Goal: Task Accomplishment & Management: Manage account settings

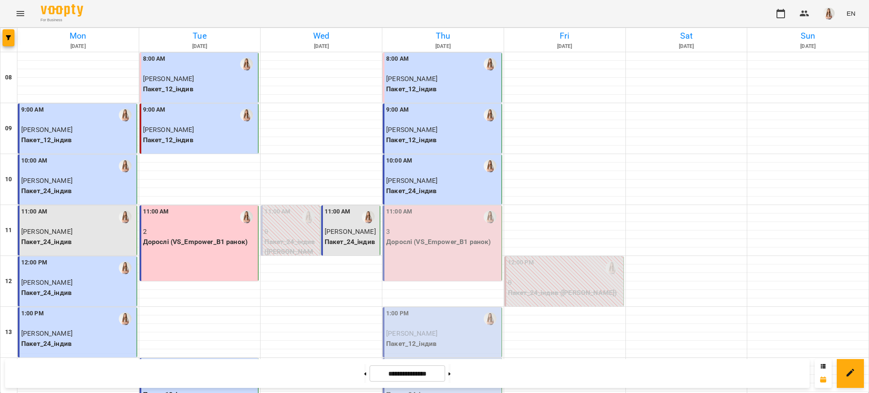
scroll to position [113, 0]
click at [446, 309] on div "1:00 PM" at bounding box center [443, 319] width 114 height 20
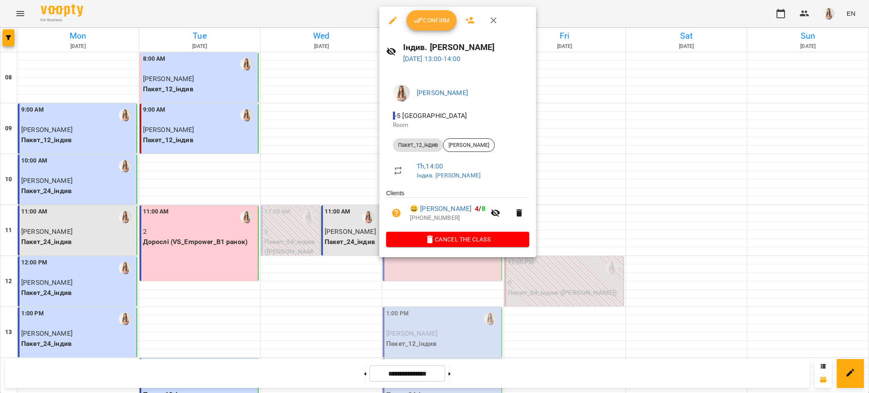
click at [433, 16] on span "Confirm" at bounding box center [431, 20] width 36 height 10
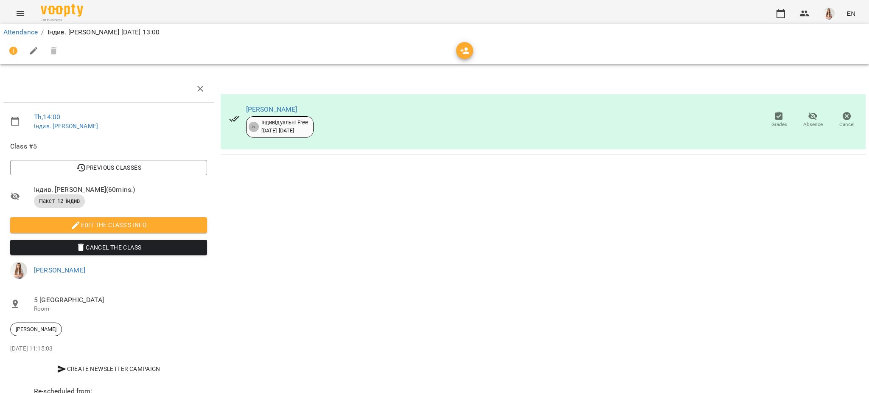
click at [32, 52] on icon "button" at bounding box center [34, 51] width 8 height 8
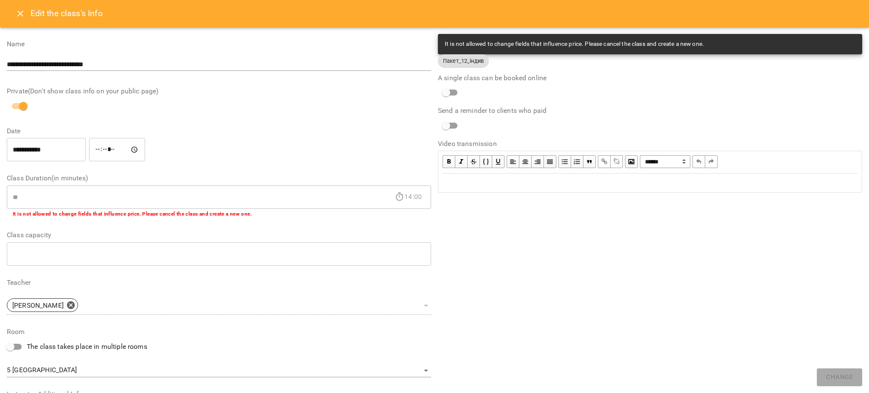
click at [464, 189] on div "Edit text" at bounding box center [650, 183] width 423 height 18
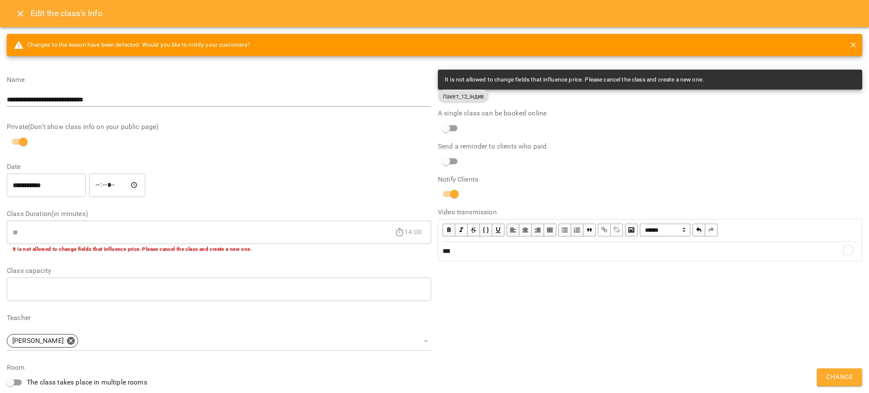
click at [838, 383] on button "Change" at bounding box center [839, 377] width 45 height 18
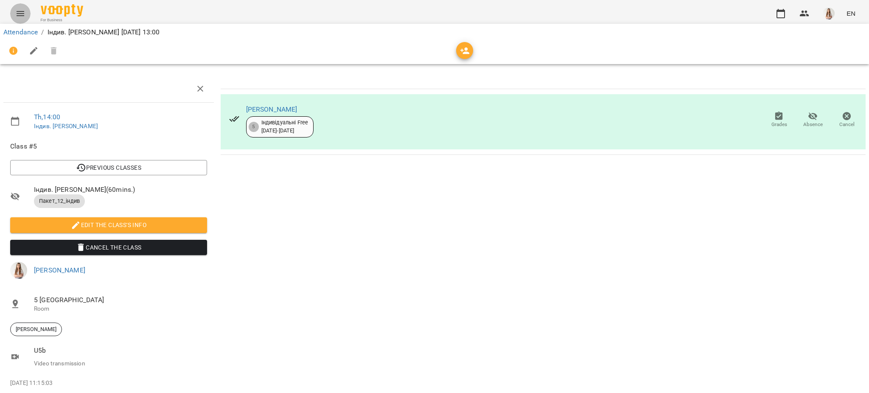
click at [24, 17] on icon "Menu" at bounding box center [20, 13] width 10 height 10
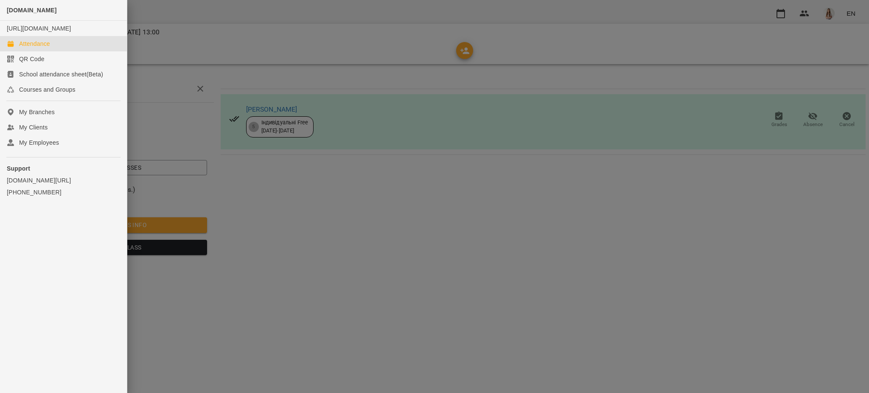
click at [37, 48] on div "Attendance" at bounding box center [34, 43] width 31 height 8
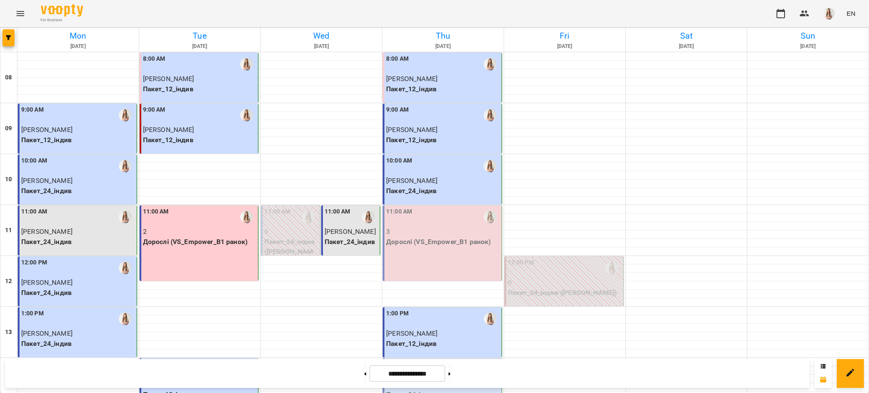
click at [415, 248] on div "11:00 AM 3 Дорослі (VS_Empower_B1 ранок)" at bounding box center [442, 243] width 119 height 76
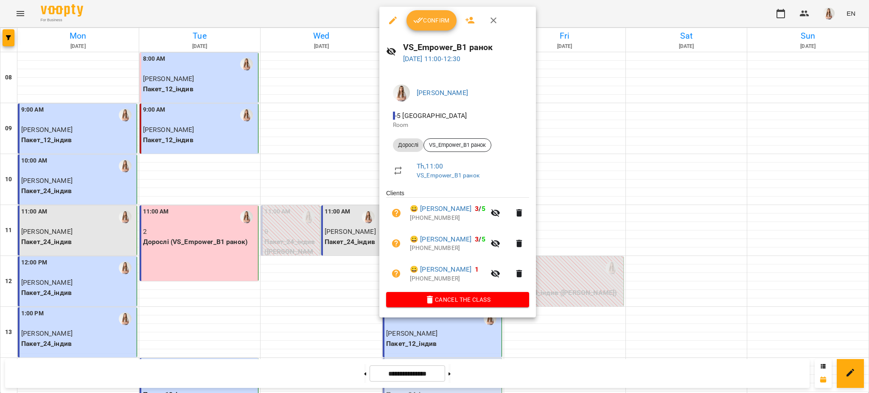
click at [441, 21] on span "Confirm" at bounding box center [431, 20] width 36 height 10
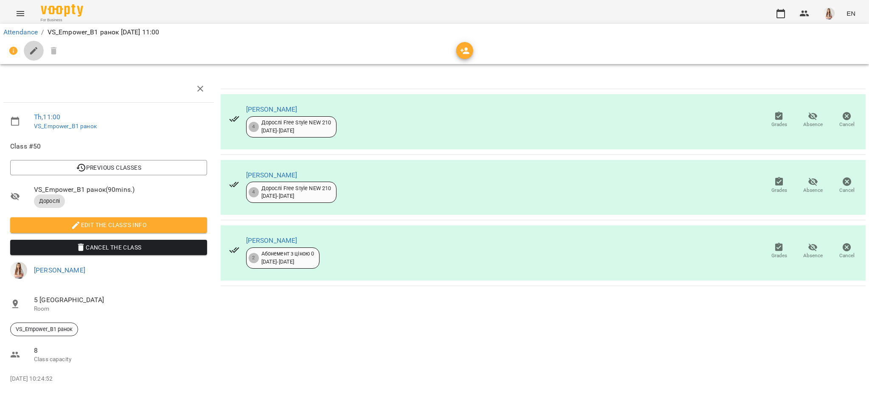
click at [31, 56] on button "button" at bounding box center [34, 51] width 20 height 20
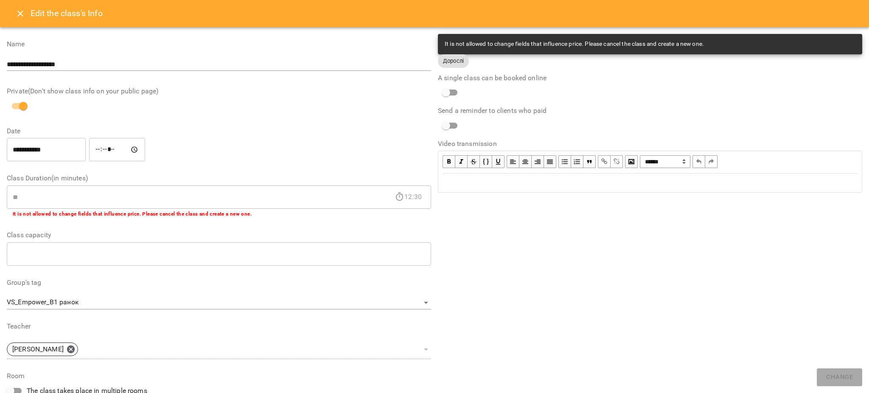
click at [544, 185] on div "Edit text" at bounding box center [650, 183] width 415 height 10
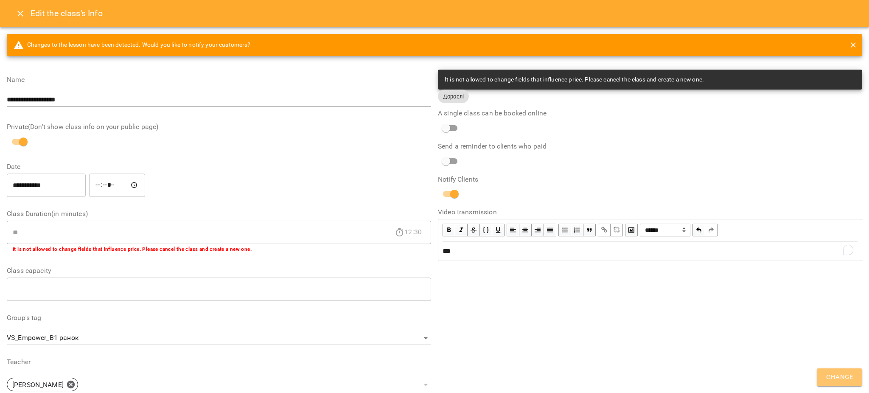
click at [840, 382] on span "Change" at bounding box center [839, 377] width 27 height 11
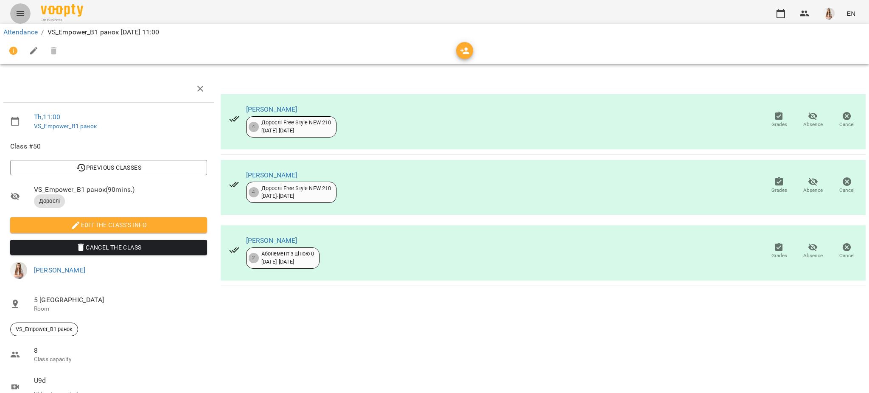
click at [25, 8] on button "Menu" at bounding box center [20, 13] width 20 height 20
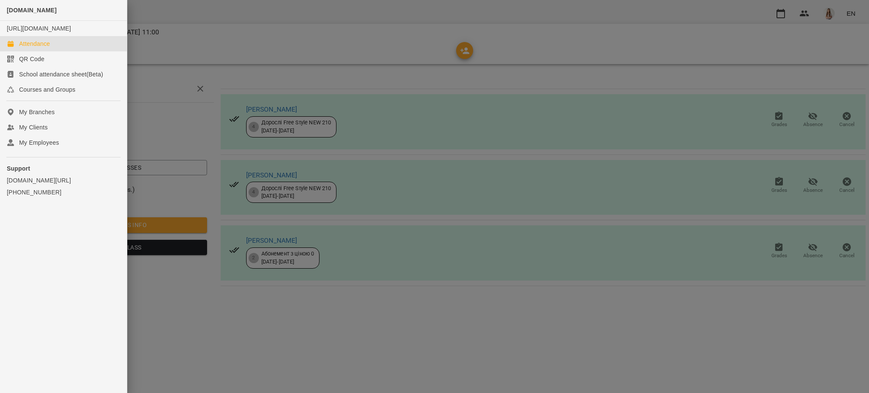
click at [27, 46] on link "Attendance" at bounding box center [63, 43] width 127 height 15
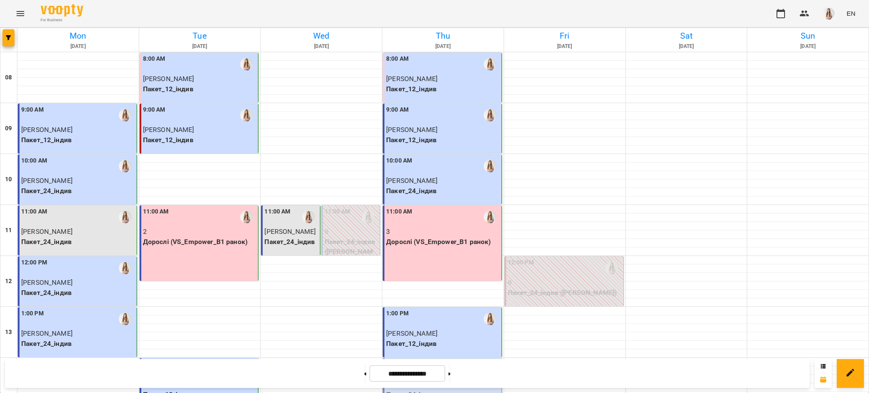
scroll to position [170, 0]
click at [433, 379] on p "[PERSON_NAME]" at bounding box center [443, 384] width 114 height 10
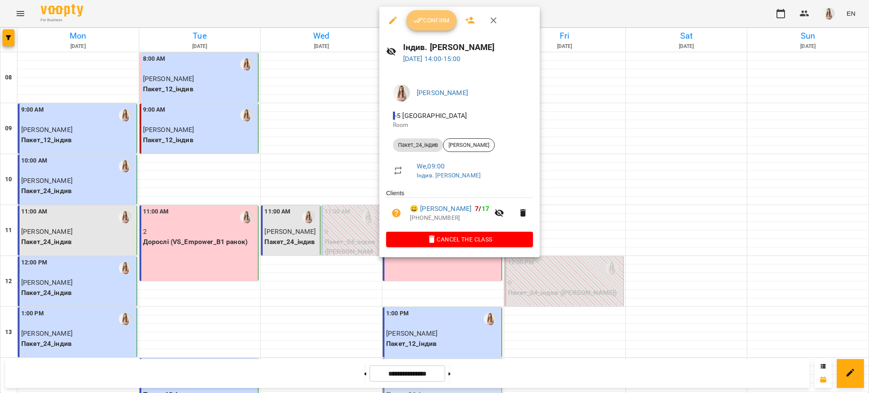
click at [438, 18] on span "Confirm" at bounding box center [431, 20] width 36 height 10
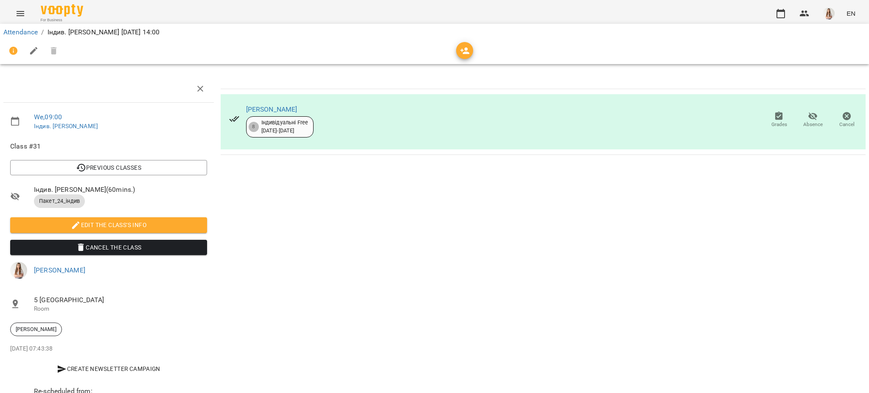
click at [31, 48] on icon "button" at bounding box center [34, 51] width 10 height 10
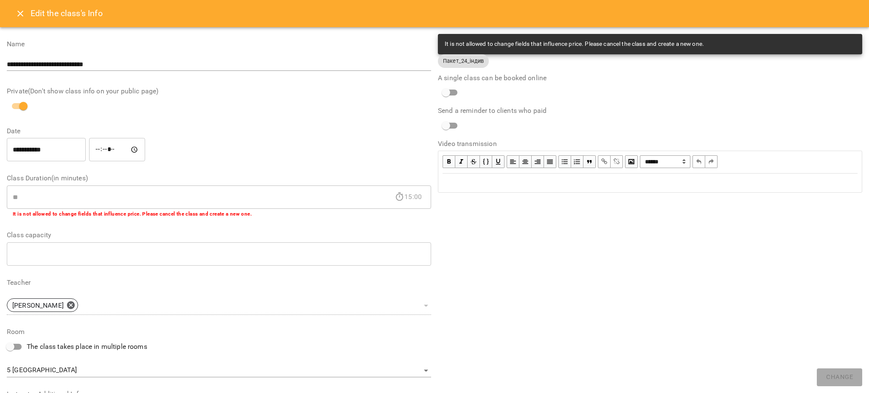
click at [493, 189] on div "Edit text" at bounding box center [650, 183] width 423 height 18
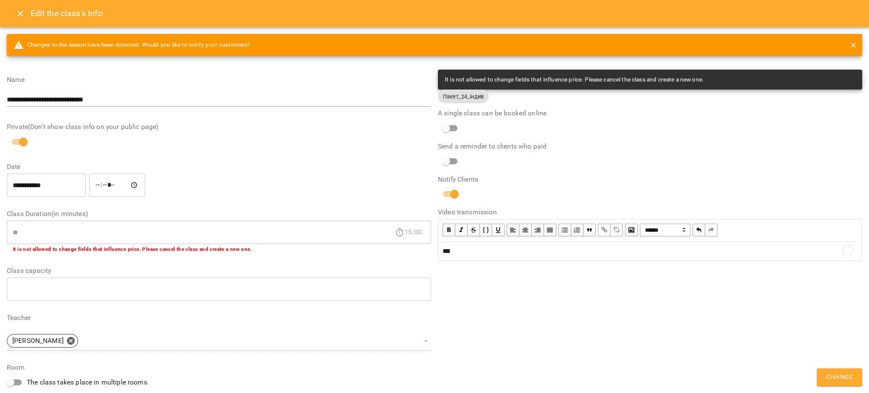
click at [826, 379] on button "Change" at bounding box center [839, 377] width 45 height 18
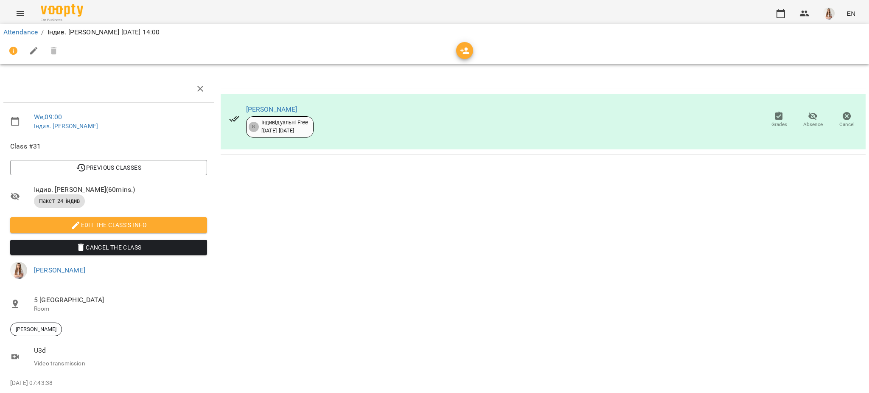
click at [14, 17] on button "Menu" at bounding box center [20, 13] width 20 height 20
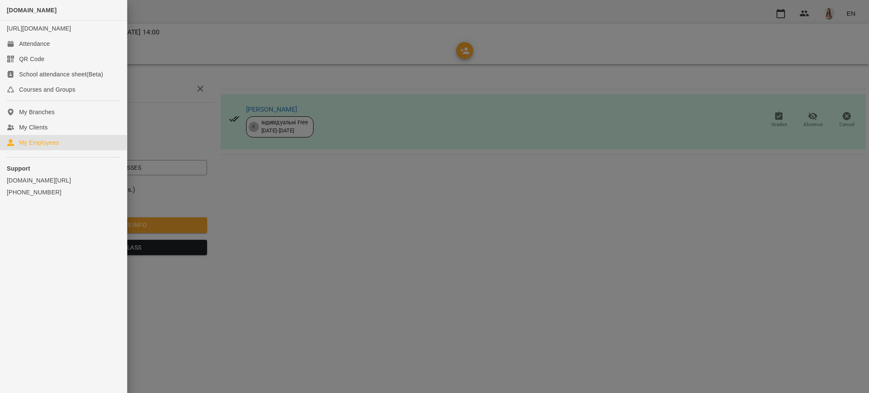
click at [54, 147] on div "My Employees" at bounding box center [39, 142] width 40 height 8
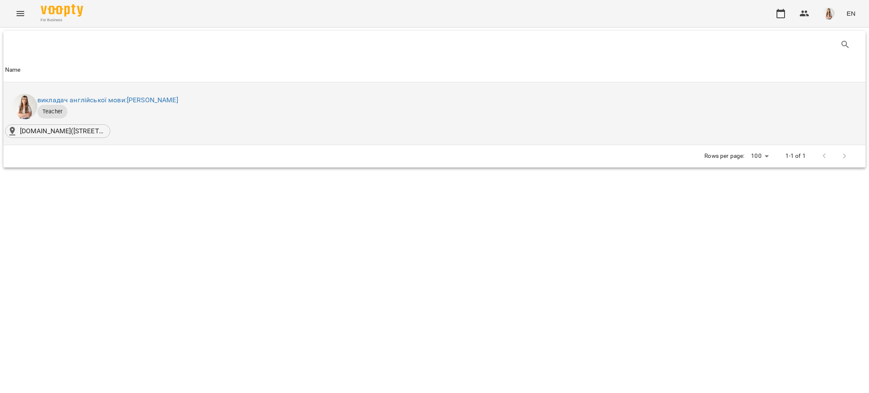
click at [151, 105] on div "викладач англійської мови: [PERSON_NAME]" at bounding box center [108, 100] width 144 height 14
click at [158, 98] on link "викладач англійської мови: [PERSON_NAME]" at bounding box center [107, 100] width 141 height 8
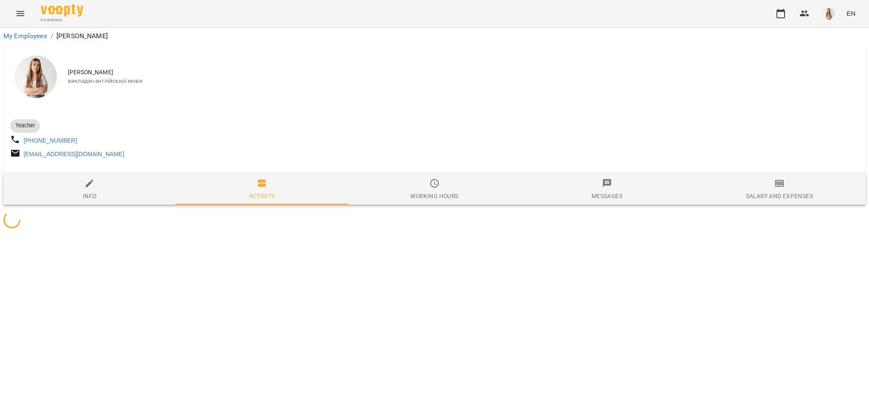
click at [792, 189] on span "Salary and Expenses" at bounding box center [779, 189] width 162 height 23
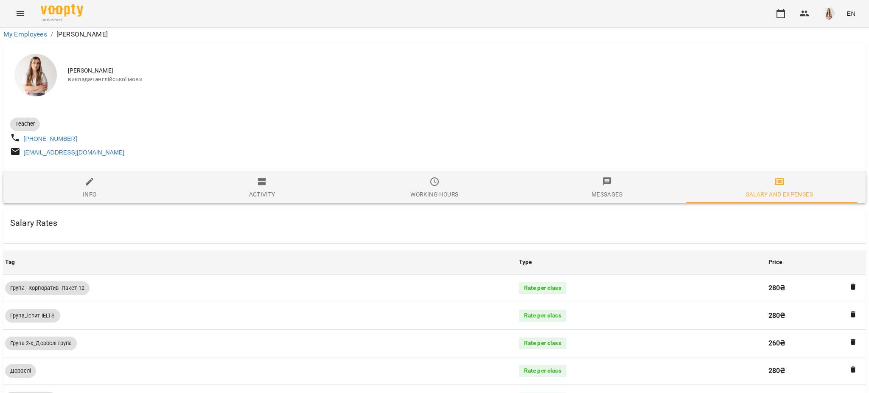
scroll to position [509, 0]
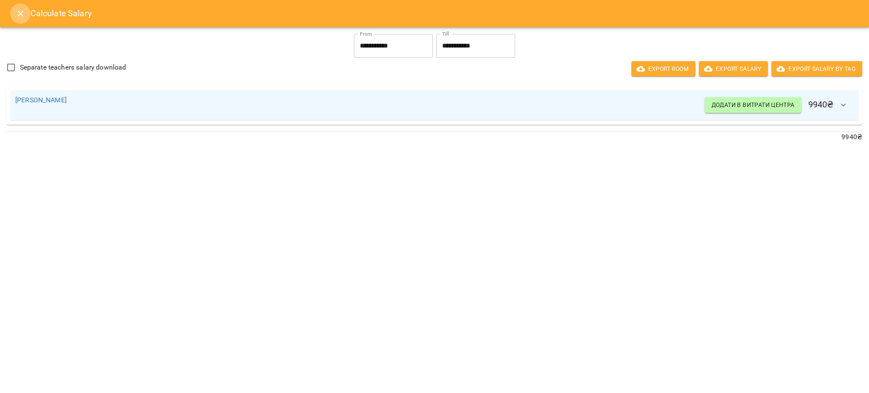
click at [16, 11] on icon "Close" at bounding box center [20, 13] width 10 height 10
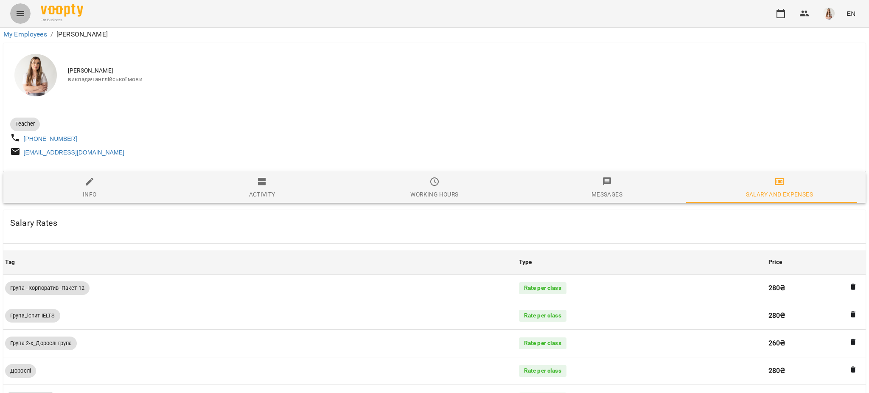
click at [16, 11] on icon "Menu" at bounding box center [20, 13] width 10 height 10
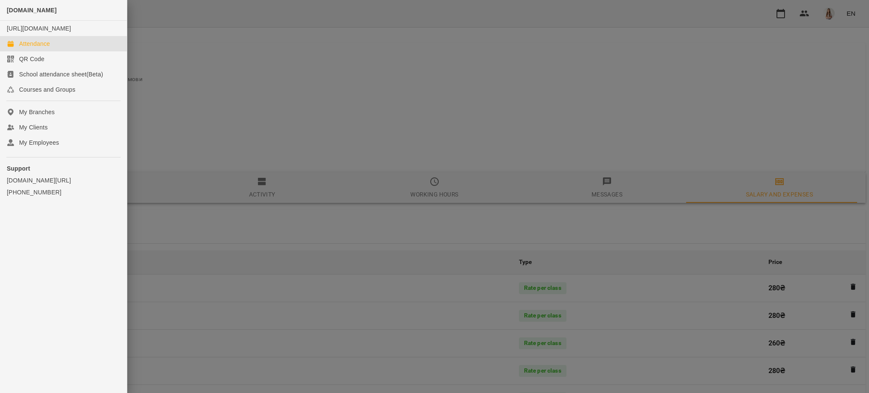
click at [32, 48] on div "Attendance" at bounding box center [34, 43] width 31 height 8
